Goal: Task Accomplishment & Management: Manage account settings

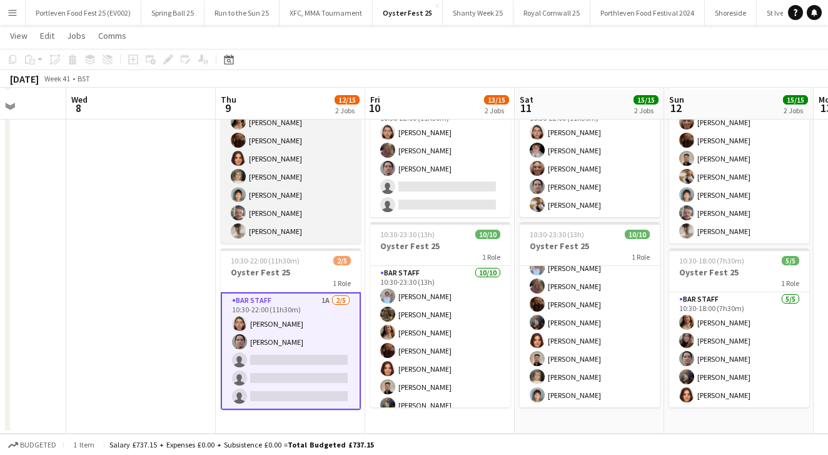
scroll to position [88, 0]
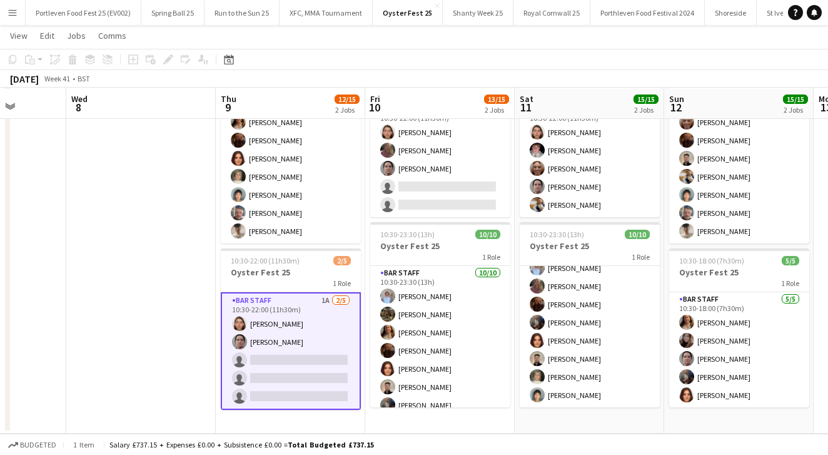
click at [187, 279] on app-date-cell at bounding box center [141, 243] width 150 height 380
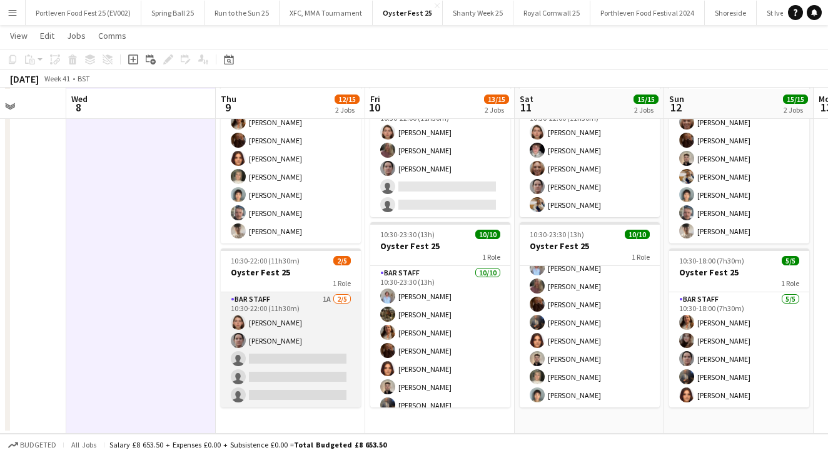
click at [315, 323] on app-card-role "Bar Staff 1A [DATE] 10:30-22:00 (11h30m) [PERSON_NAME] [PERSON_NAME] single-neu…" at bounding box center [291, 349] width 140 height 115
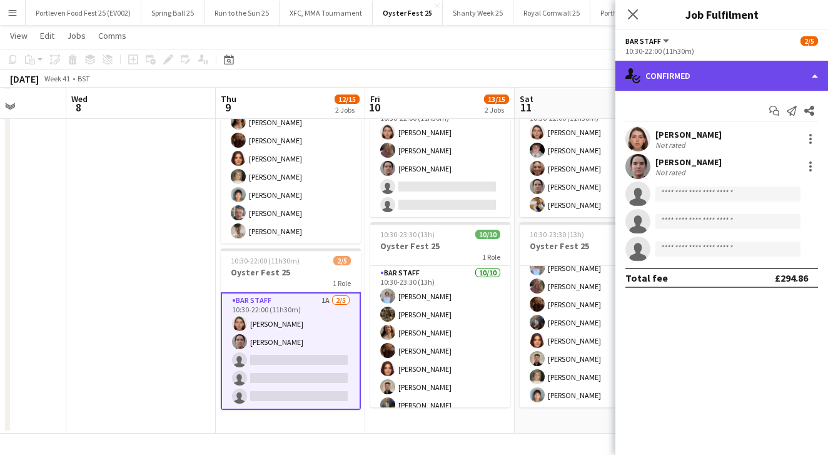
click at [723, 68] on div "single-neutral-actions-check-2 Confirmed" at bounding box center [722, 76] width 213 height 30
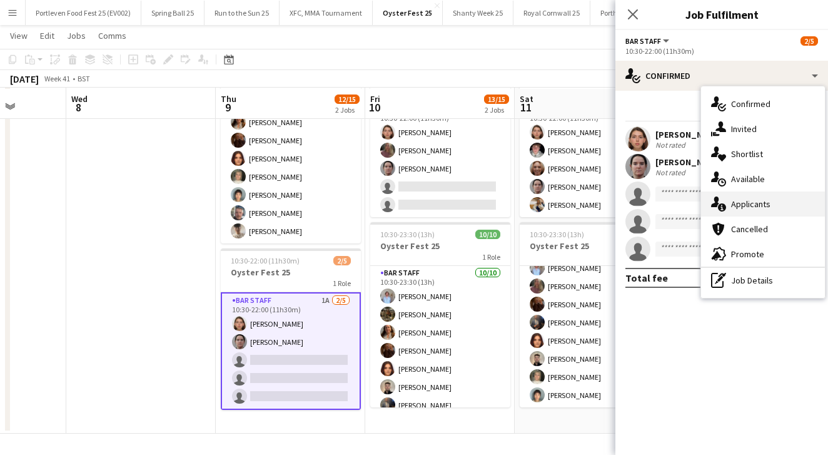
click at [744, 198] on div "single-neutral-actions-information Applicants" at bounding box center [763, 203] width 124 height 25
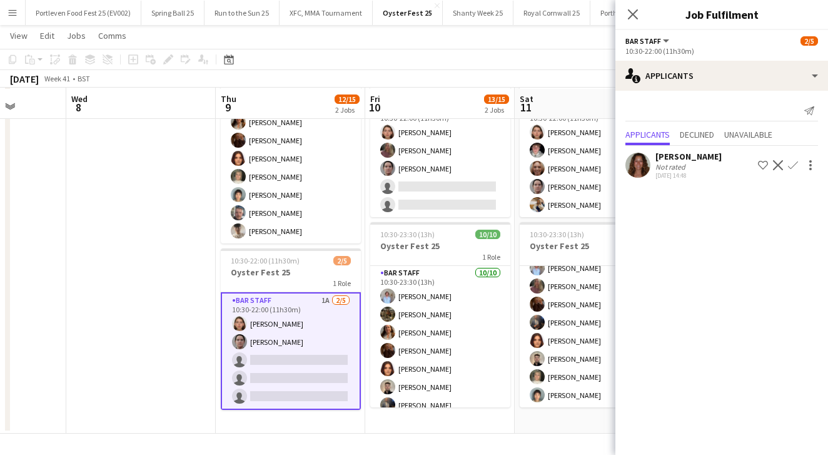
click at [697, 160] on div "[PERSON_NAME]" at bounding box center [689, 156] width 66 height 11
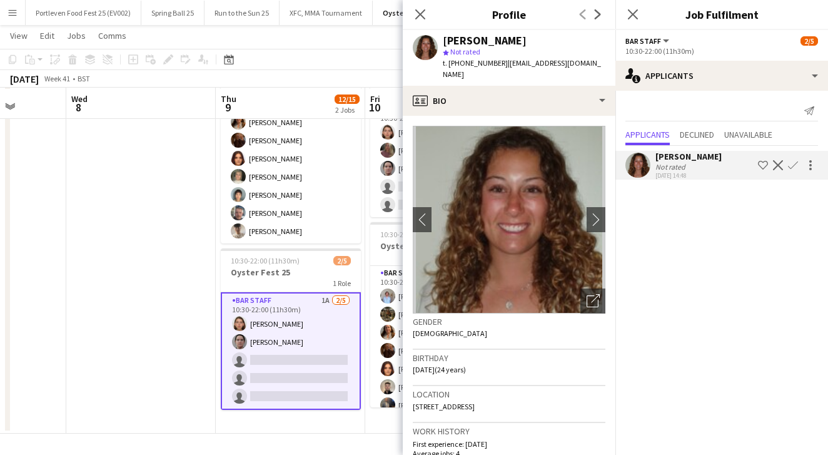
click at [697, 160] on div "[PERSON_NAME]" at bounding box center [689, 156] width 66 height 11
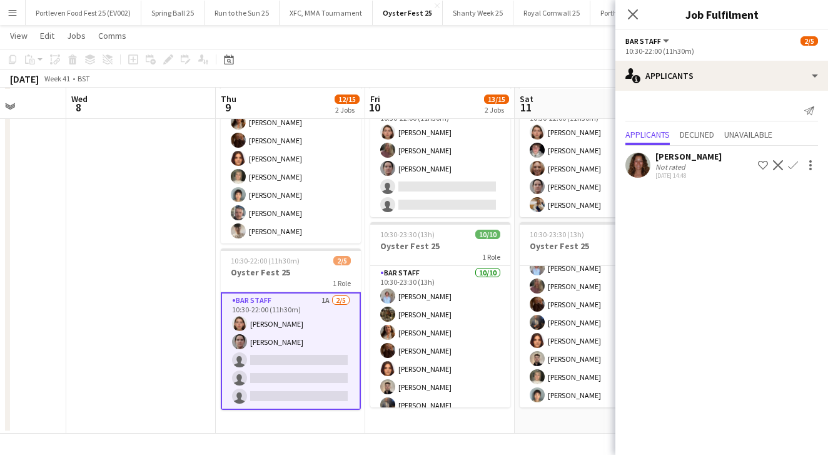
click at [793, 167] on app-icon "Confirm" at bounding box center [793, 165] width 10 height 10
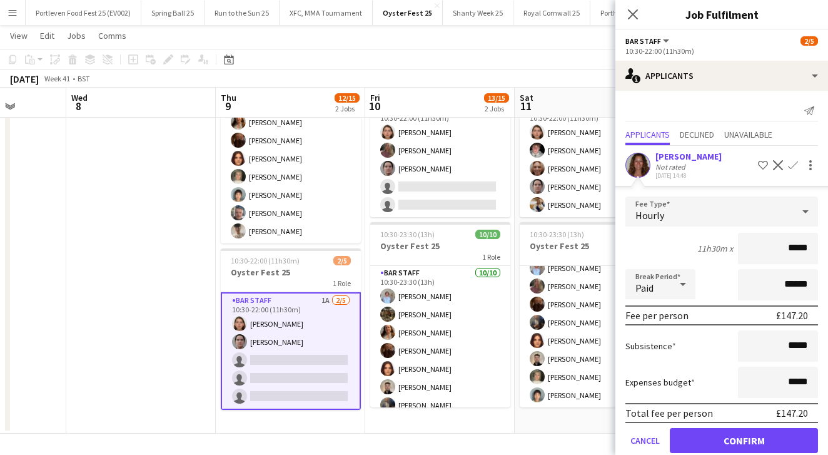
scroll to position [87, 0]
type input "******"
click at [733, 437] on button "Confirm" at bounding box center [744, 440] width 148 height 25
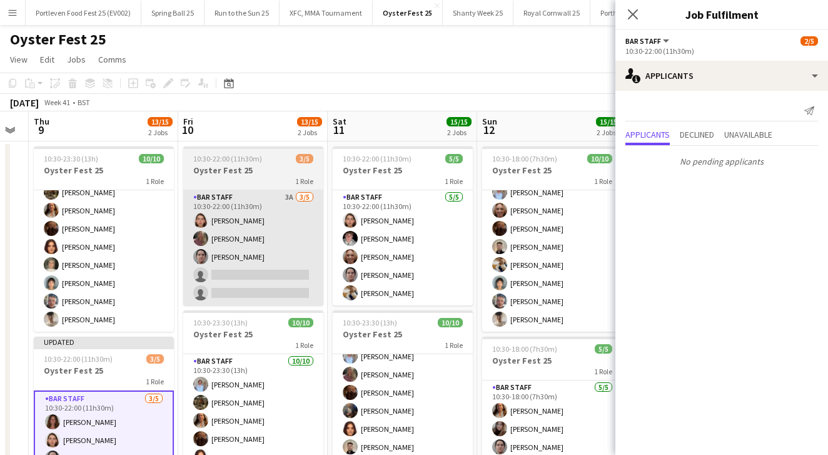
scroll to position [0, 0]
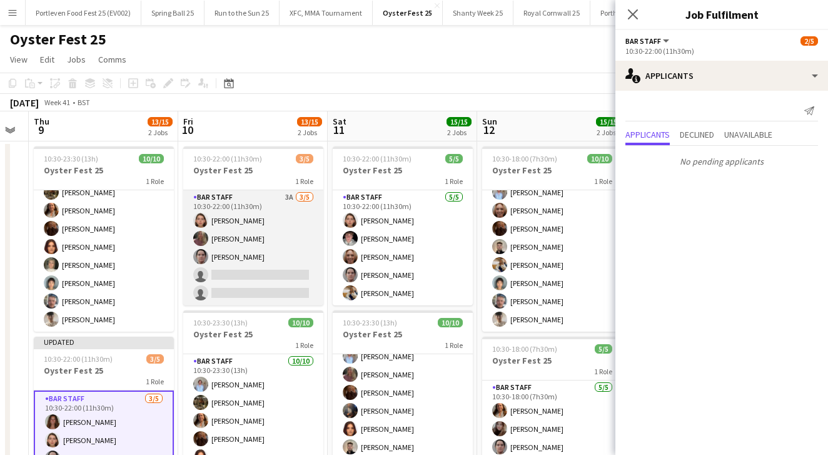
click at [300, 235] on app-card-role "Bar Staff 3A [DATE] 10:30-22:00 (11h30m) [PERSON_NAME] [PERSON_NAME] [PERSON_NA…" at bounding box center [253, 247] width 140 height 115
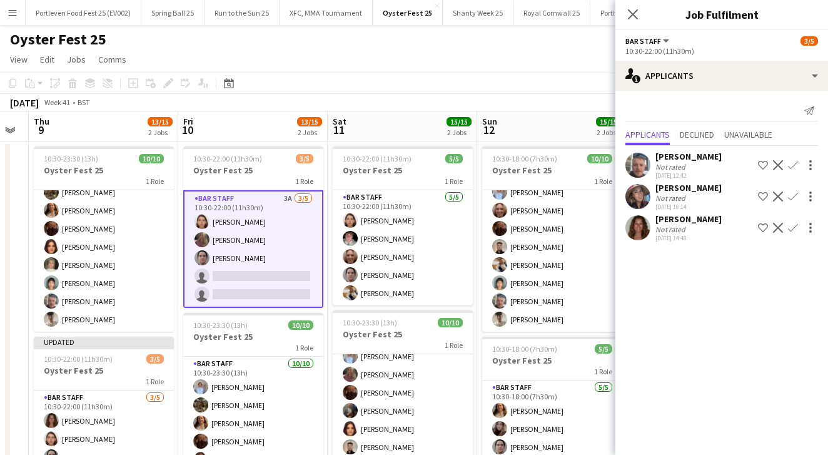
click at [407, 98] on div "[DATE] Week 41 • BST Publish 1 job Revert 1 job" at bounding box center [414, 103] width 828 height 18
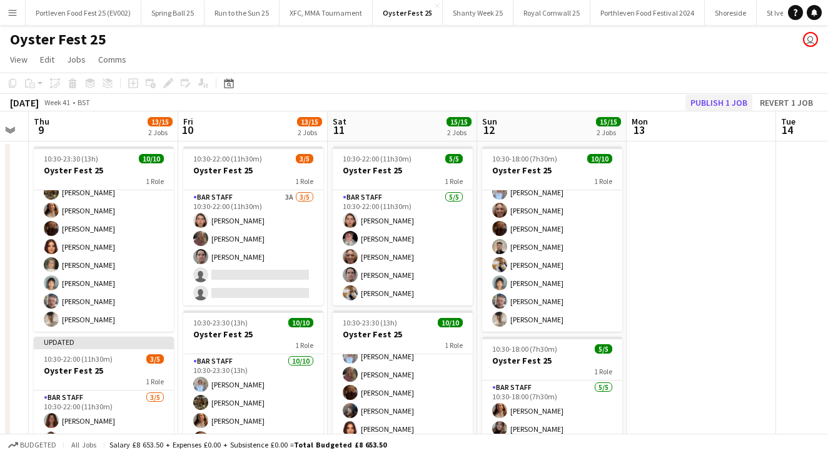
click at [728, 105] on button "Publish 1 job" at bounding box center [719, 102] width 67 height 16
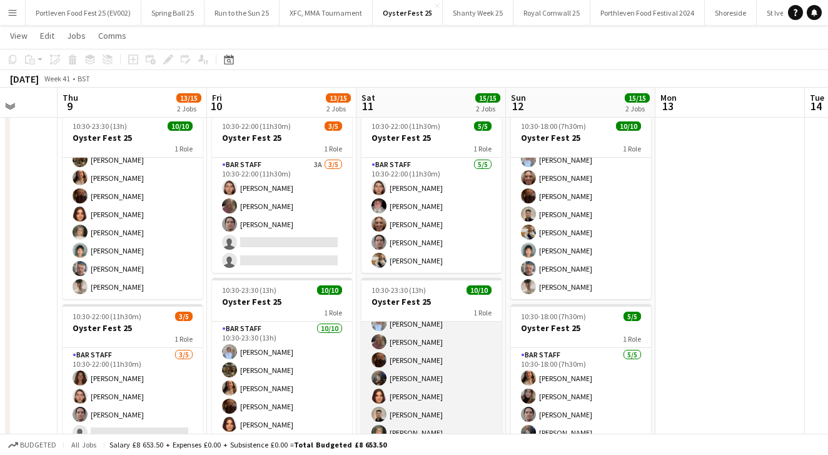
scroll to position [64, 0]
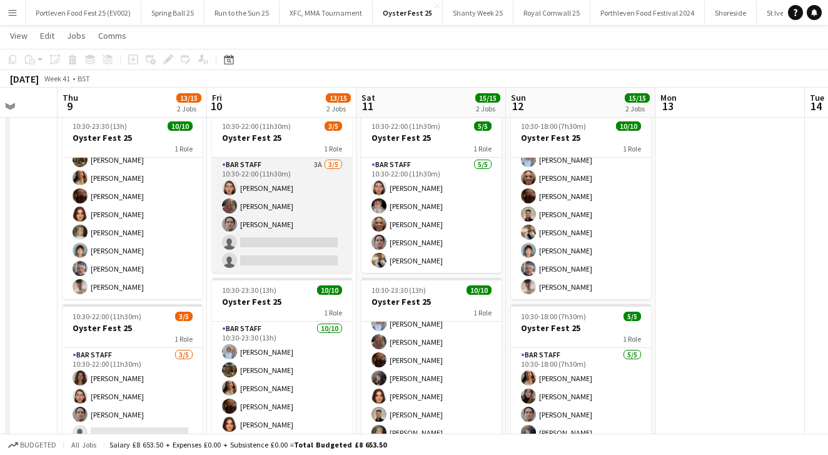
click at [323, 216] on app-card-role "Bar Staff 3A [DATE] 10:30-22:00 (11h30m) [PERSON_NAME] [PERSON_NAME] [PERSON_NA…" at bounding box center [282, 215] width 140 height 115
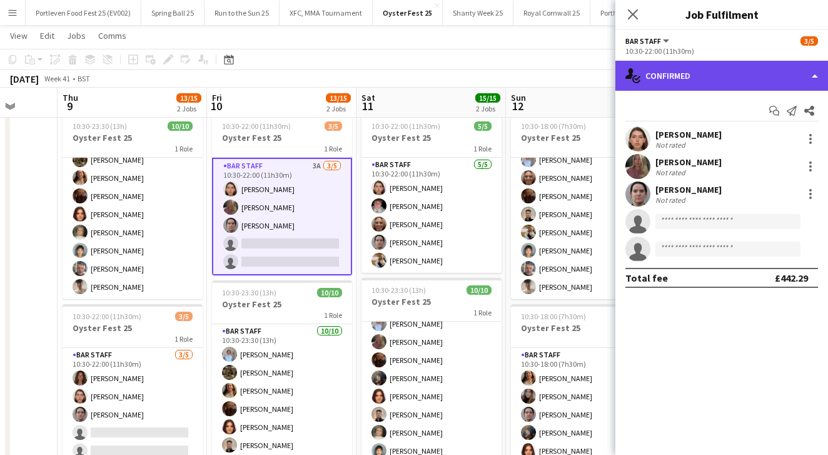
click at [698, 74] on div "single-neutral-actions-check-2 Confirmed" at bounding box center [722, 76] width 213 height 30
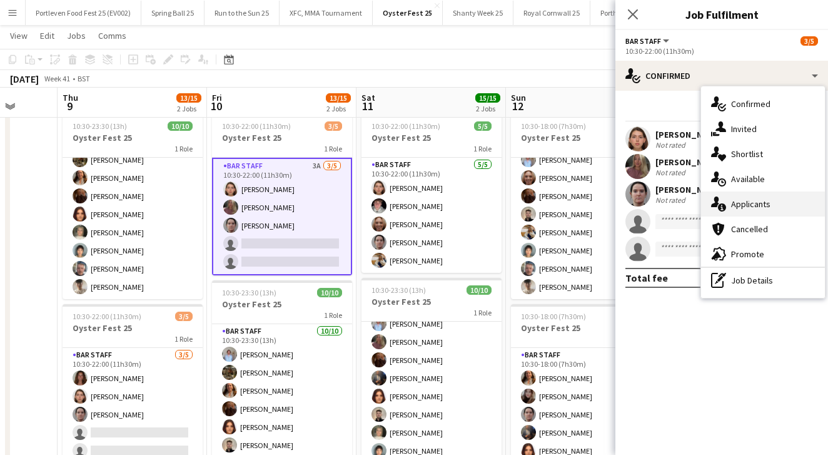
click at [745, 207] on div "single-neutral-actions-information Applicants" at bounding box center [763, 203] width 124 height 25
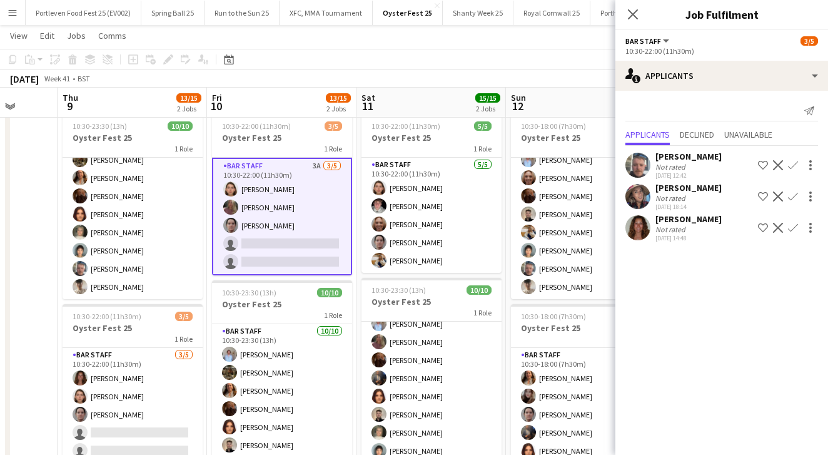
click at [548, 74] on div "[DATE] Week 41 • BST" at bounding box center [414, 79] width 828 height 18
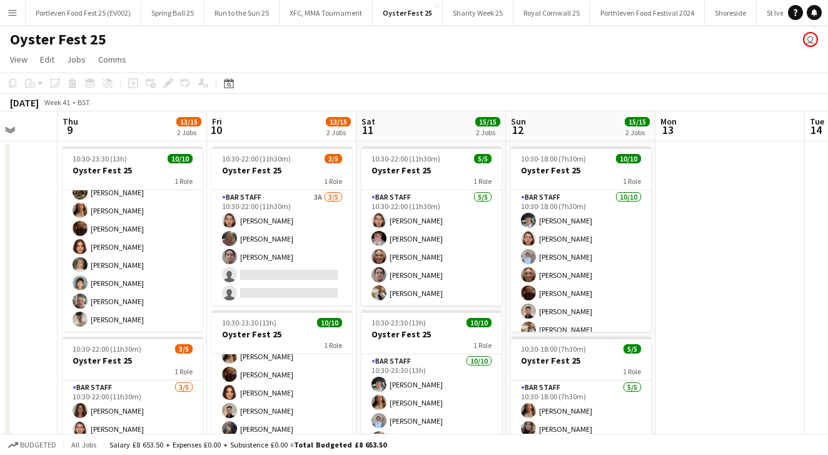
scroll to position [0, 0]
